Goal: Information Seeking & Learning: Learn about a topic

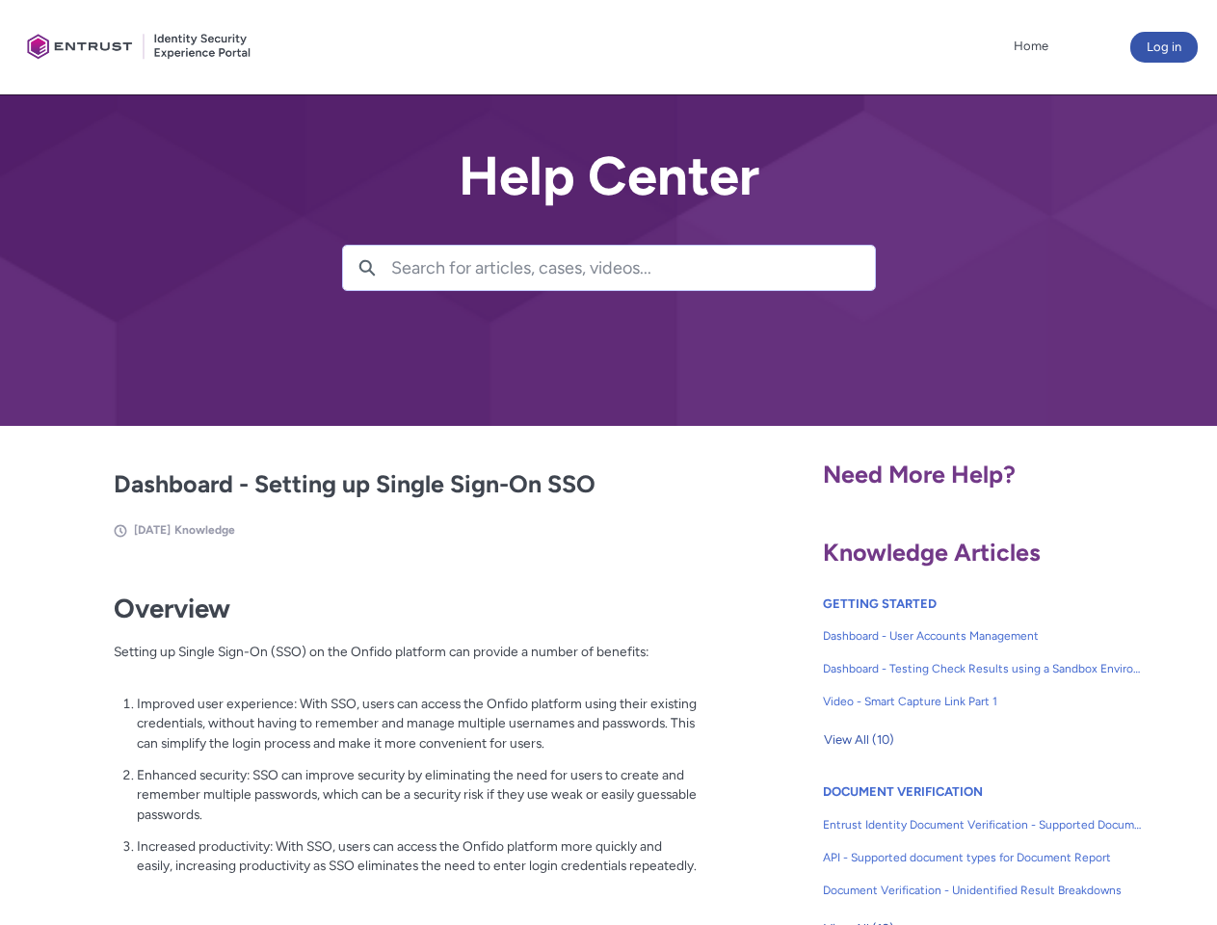
click at [367, 268] on lightning-primitive-icon "button" at bounding box center [366, 266] width 17 height 14
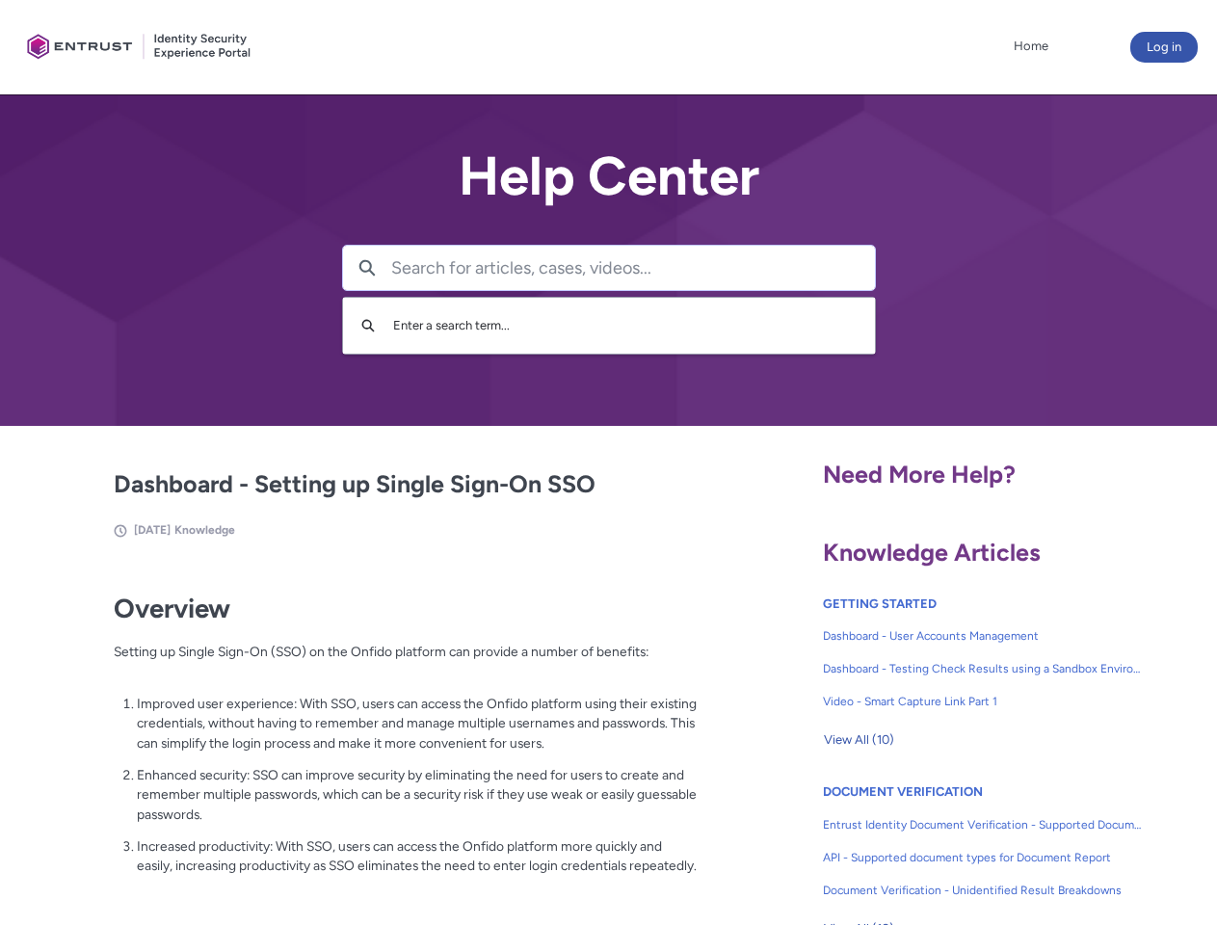
click at [369, 737] on p "Improved user experience: With SSO, users can access the Onfido platform using …" at bounding box center [417, 724] width 561 height 60
click at [859, 740] on span "View All (10)" at bounding box center [859, 740] width 70 height 29
click at [931, 843] on link "API - Supported document types for Document Report" at bounding box center [983, 857] width 320 height 33
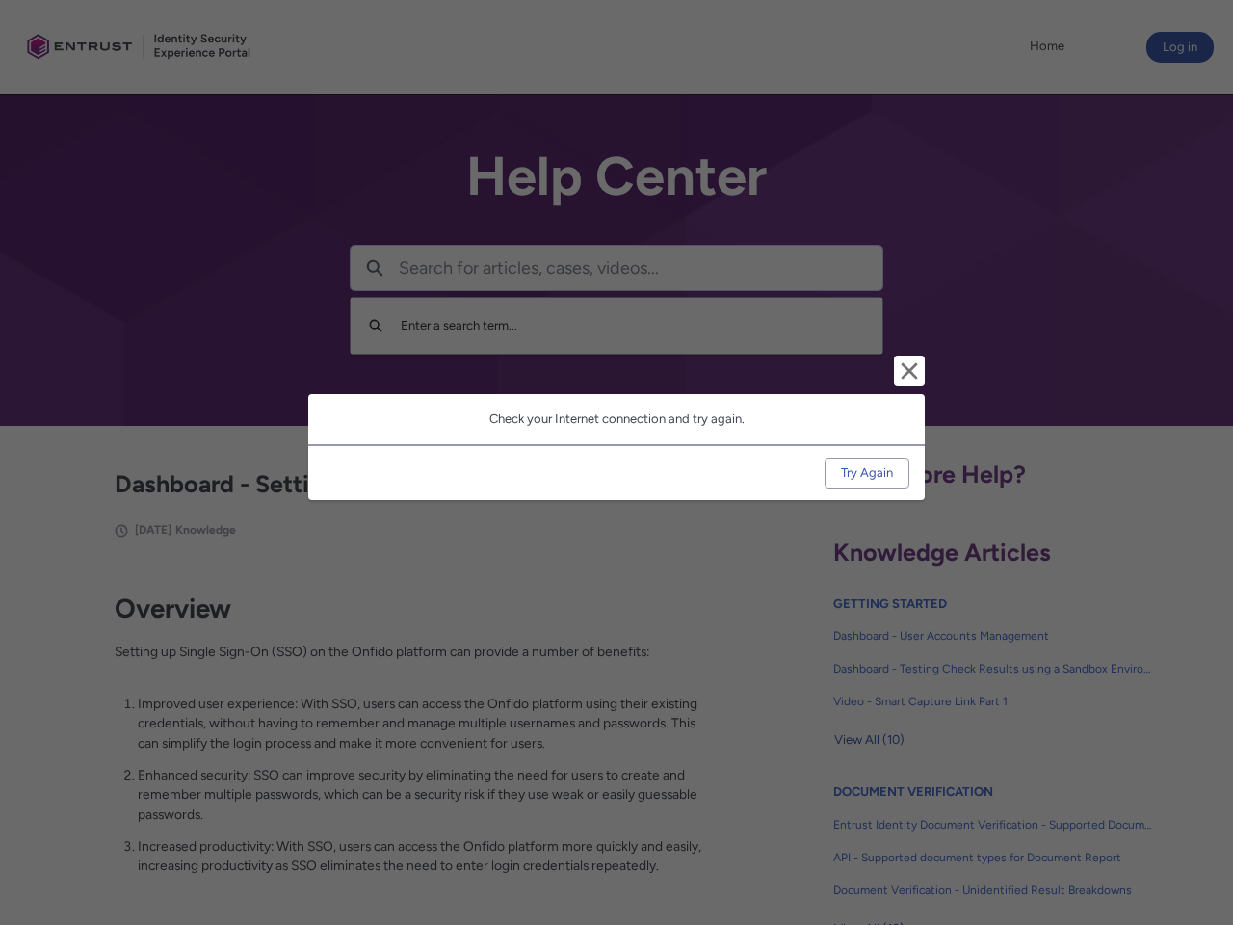
click at [1186, 843] on div "Cancel and close Check your Internet connection and try again. Try Again" at bounding box center [616, 462] width 1233 height 925
